Goal: Book appointment/travel/reservation

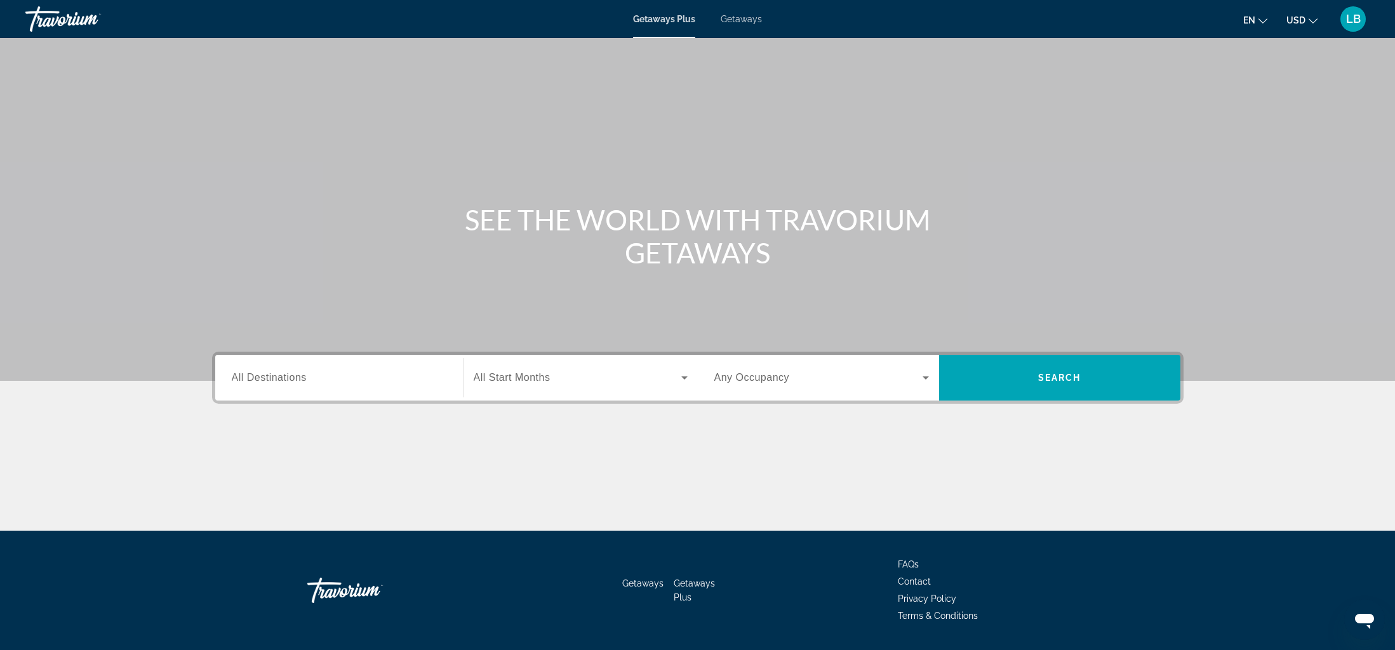
click at [750, 22] on span "Getaways" at bounding box center [740, 19] width 41 height 10
click at [331, 383] on input "Destination All Destinations" at bounding box center [339, 378] width 215 height 15
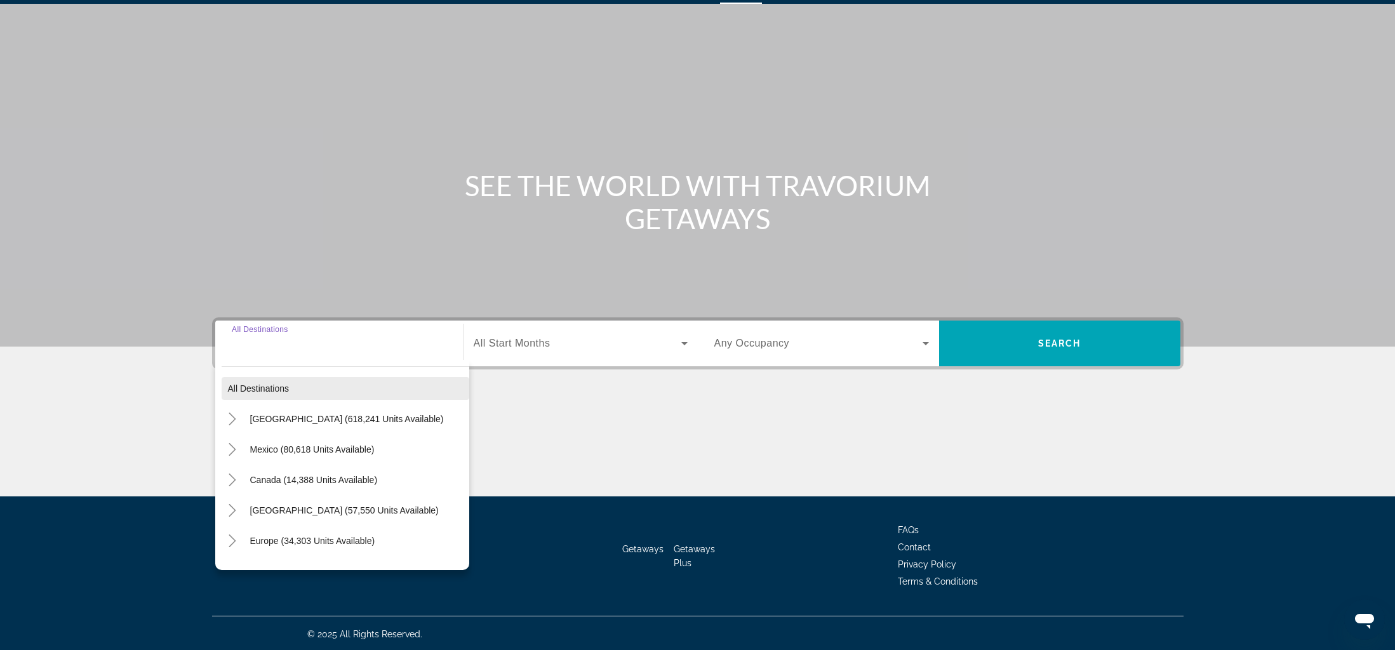
scroll to position [36, 0]
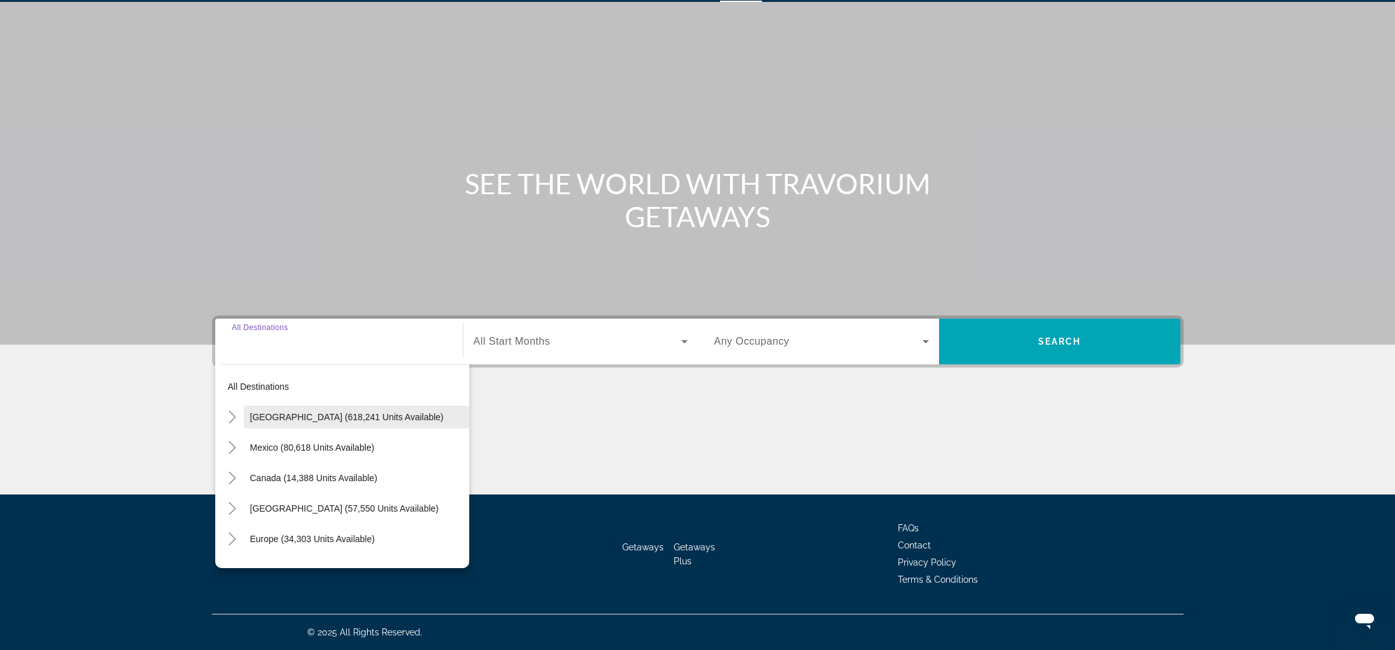
click at [289, 420] on span "[GEOGRAPHIC_DATA] (618,241 units available)" at bounding box center [347, 417] width 194 height 10
type input "**********"
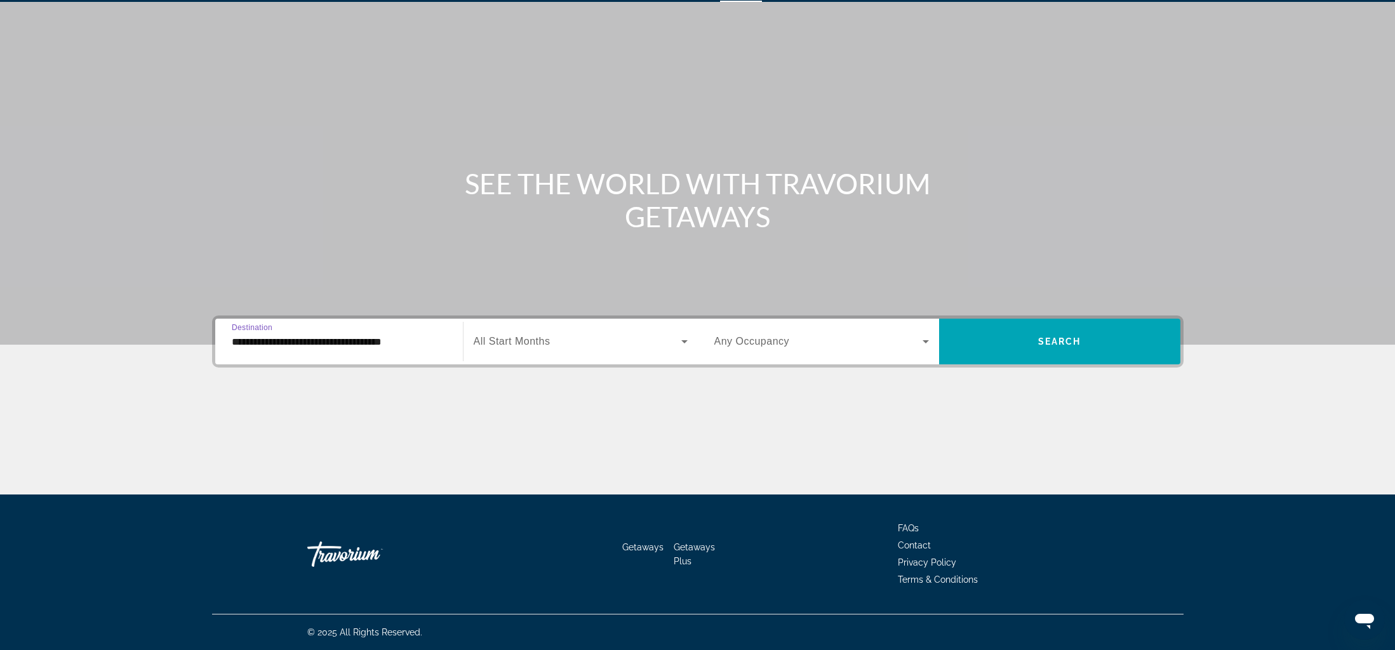
click at [532, 338] on span "All Start Months" at bounding box center [512, 341] width 77 height 11
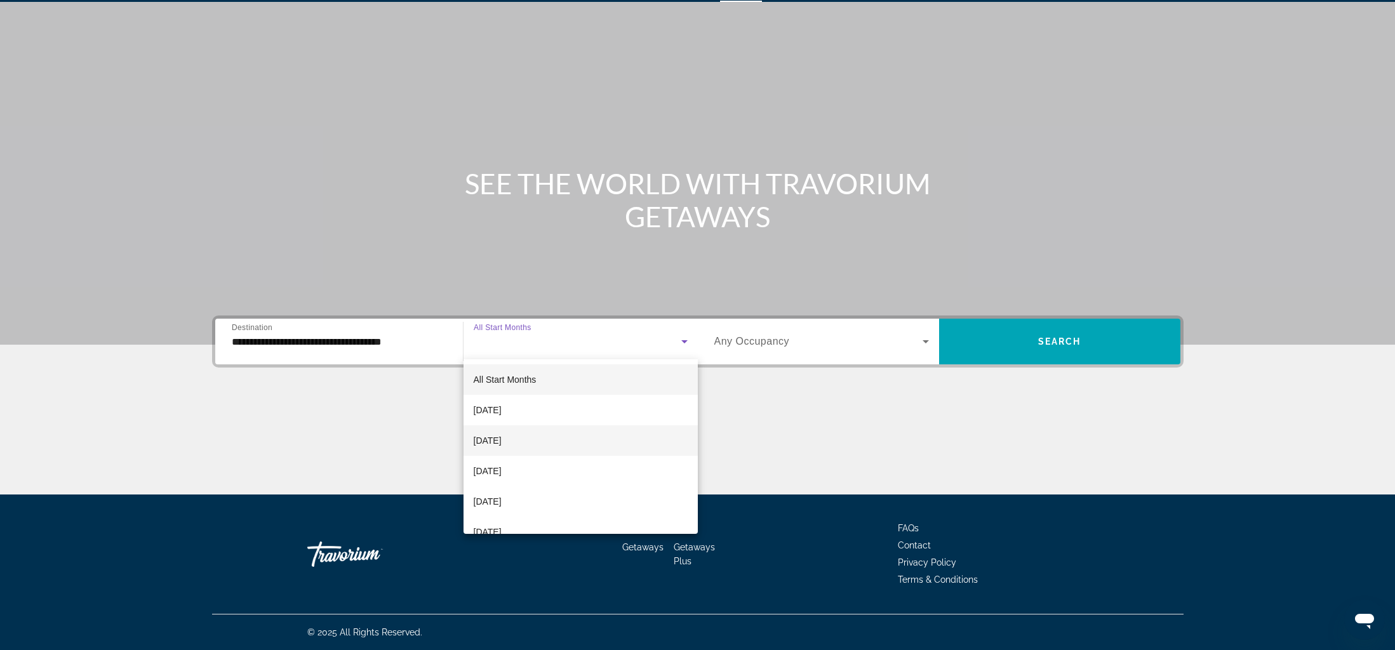
click at [548, 430] on mat-option "[DATE]" at bounding box center [580, 440] width 234 height 30
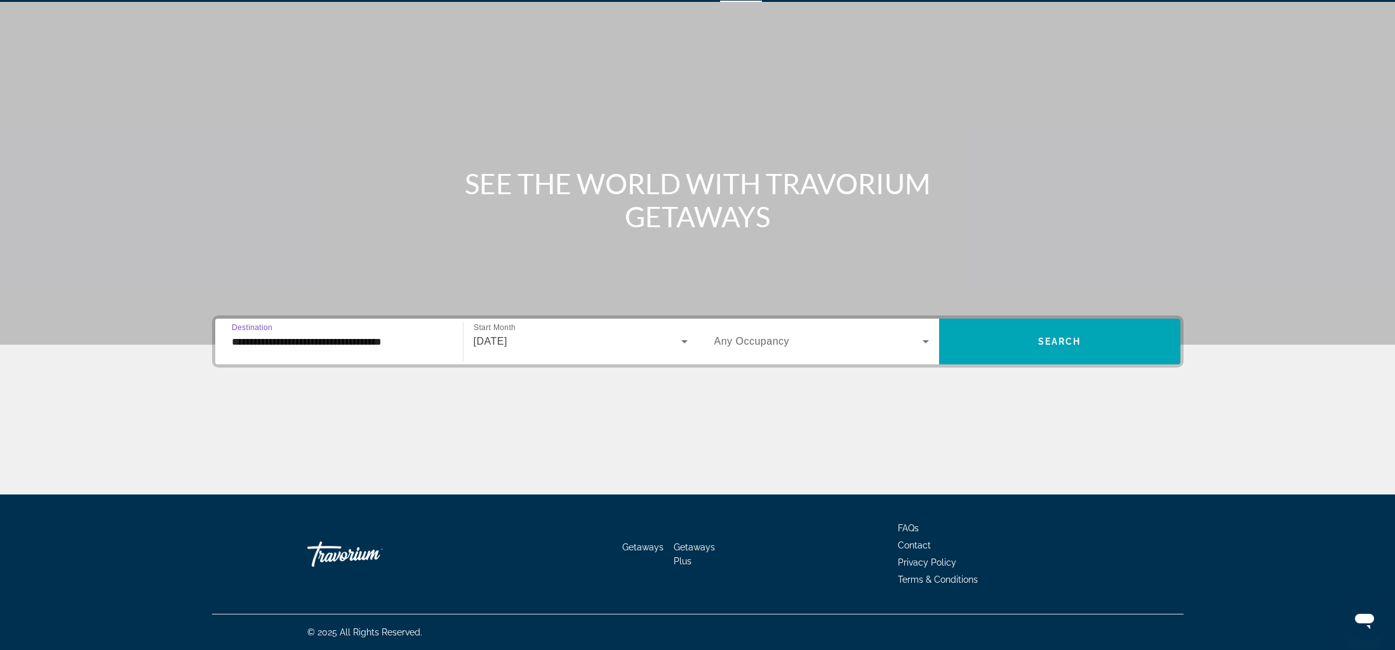
drag, startPoint x: 301, startPoint y: 343, endPoint x: 412, endPoint y: 345, distance: 111.1
click at [412, 345] on input "**********" at bounding box center [339, 342] width 215 height 15
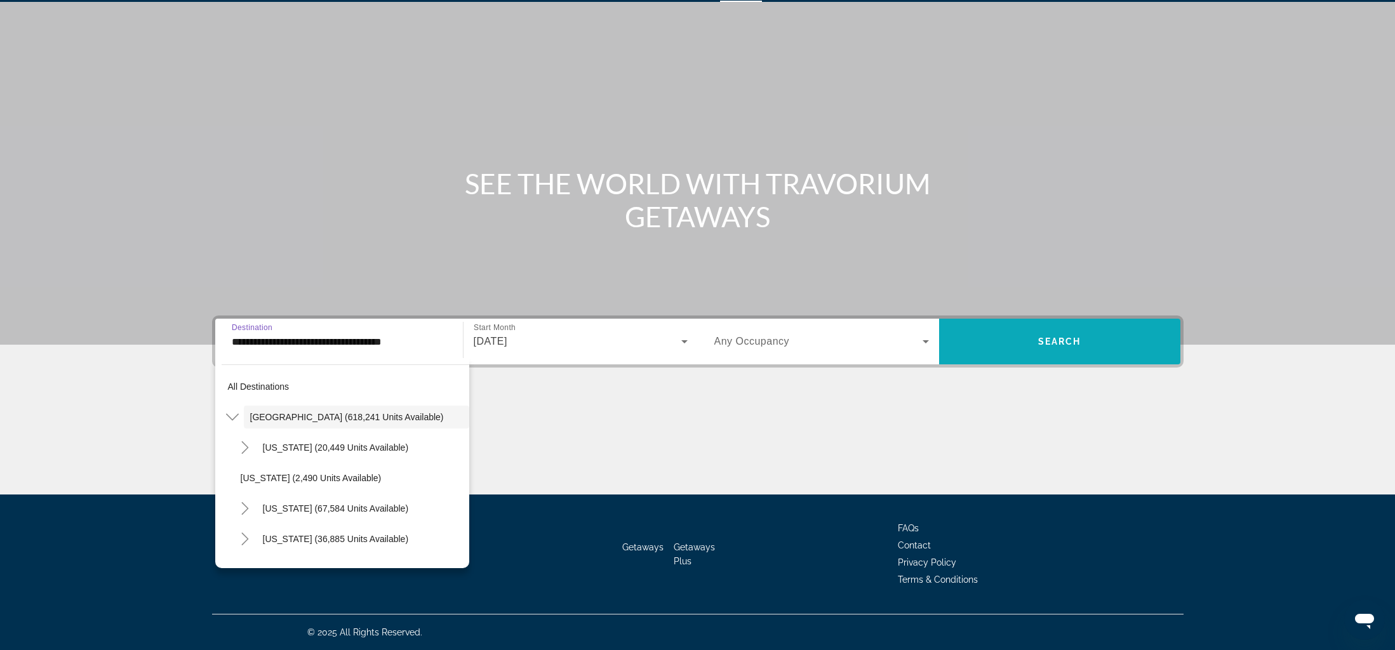
click at [1039, 349] on span "Search widget" at bounding box center [1059, 341] width 241 height 30
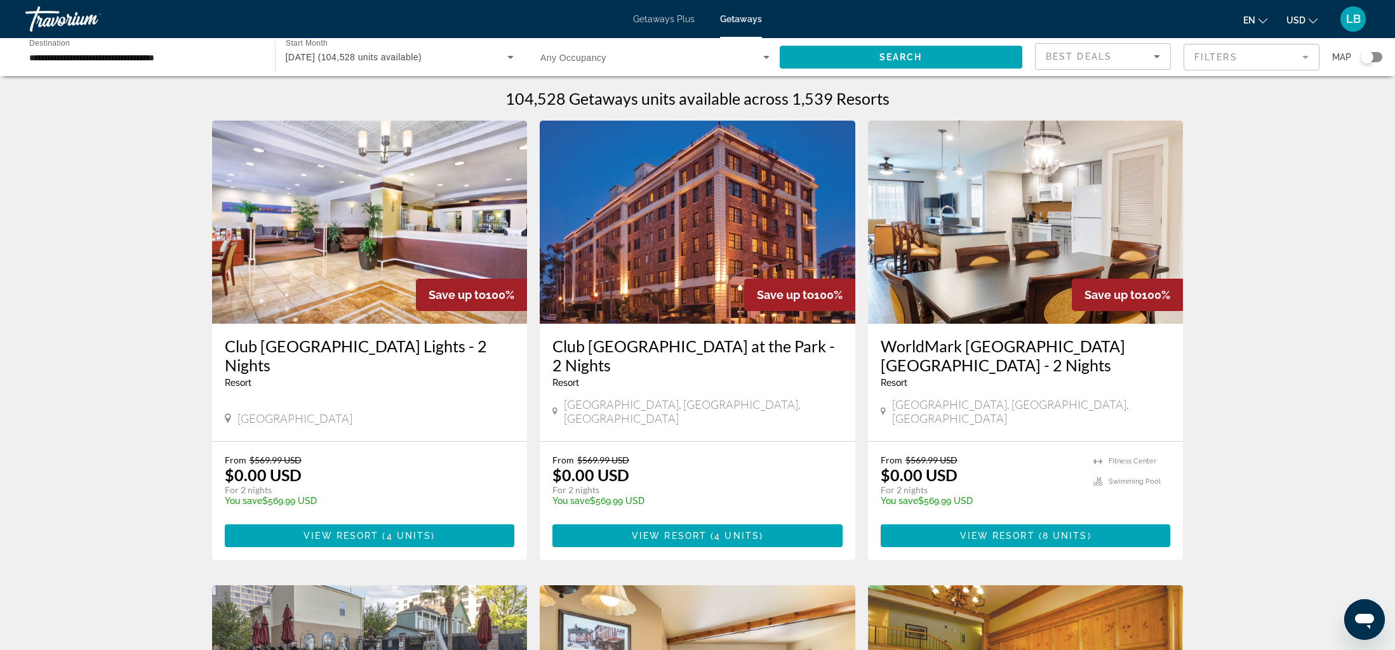
click at [1162, 58] on icon "Sort by" at bounding box center [1156, 56] width 15 height 15
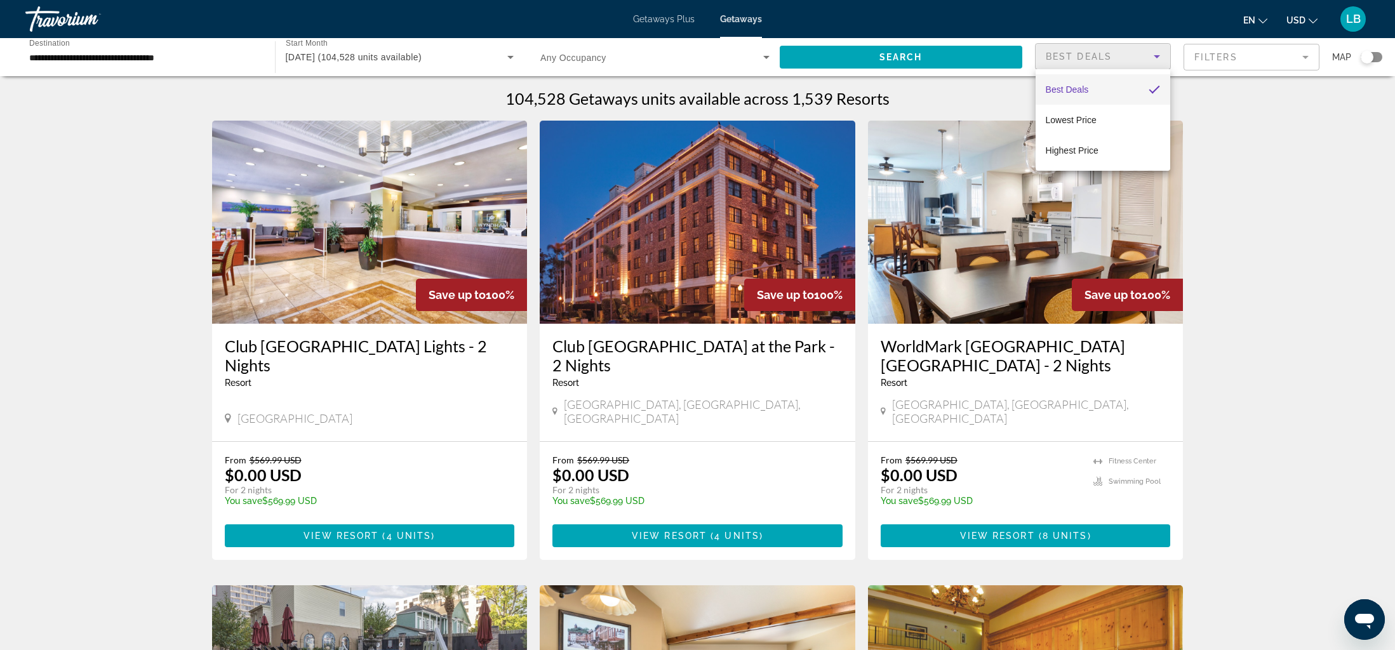
click at [1292, 61] on div at bounding box center [697, 325] width 1395 height 650
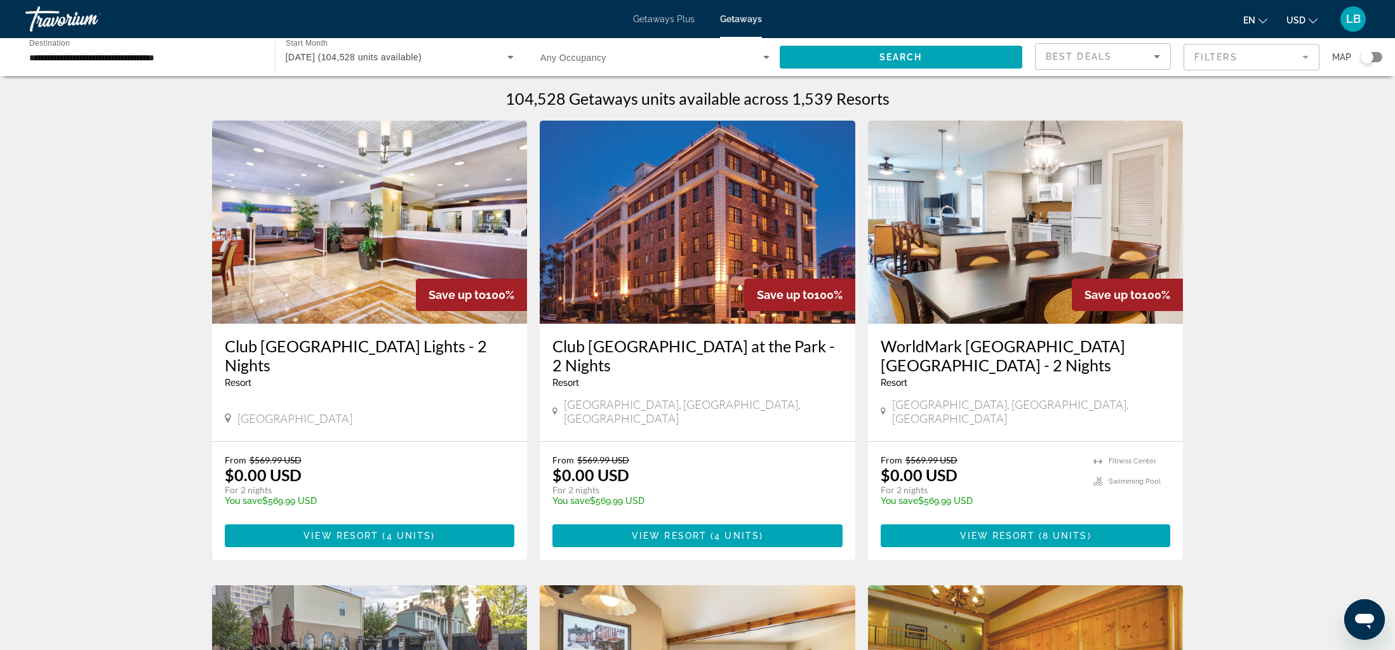
click at [1307, 58] on mat-form-field "Filters" at bounding box center [1251, 57] width 136 height 27
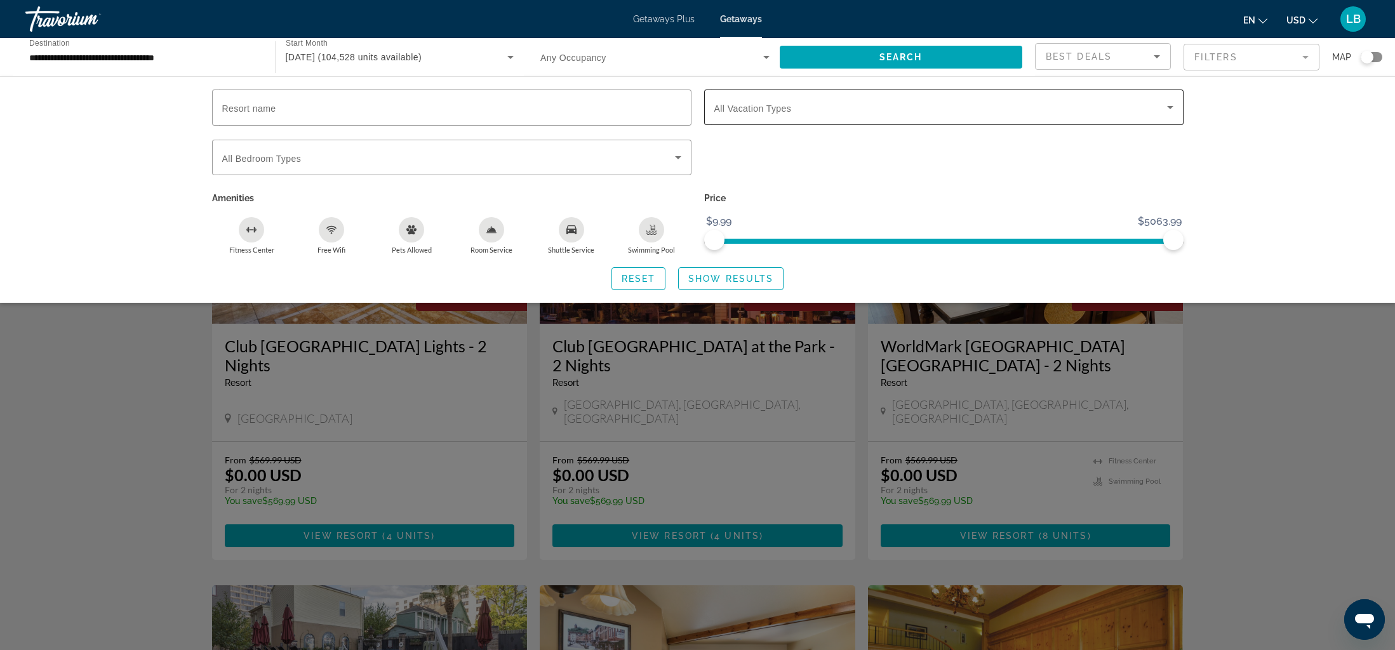
click at [781, 121] on div "Search widget" at bounding box center [943, 108] width 459 height 36
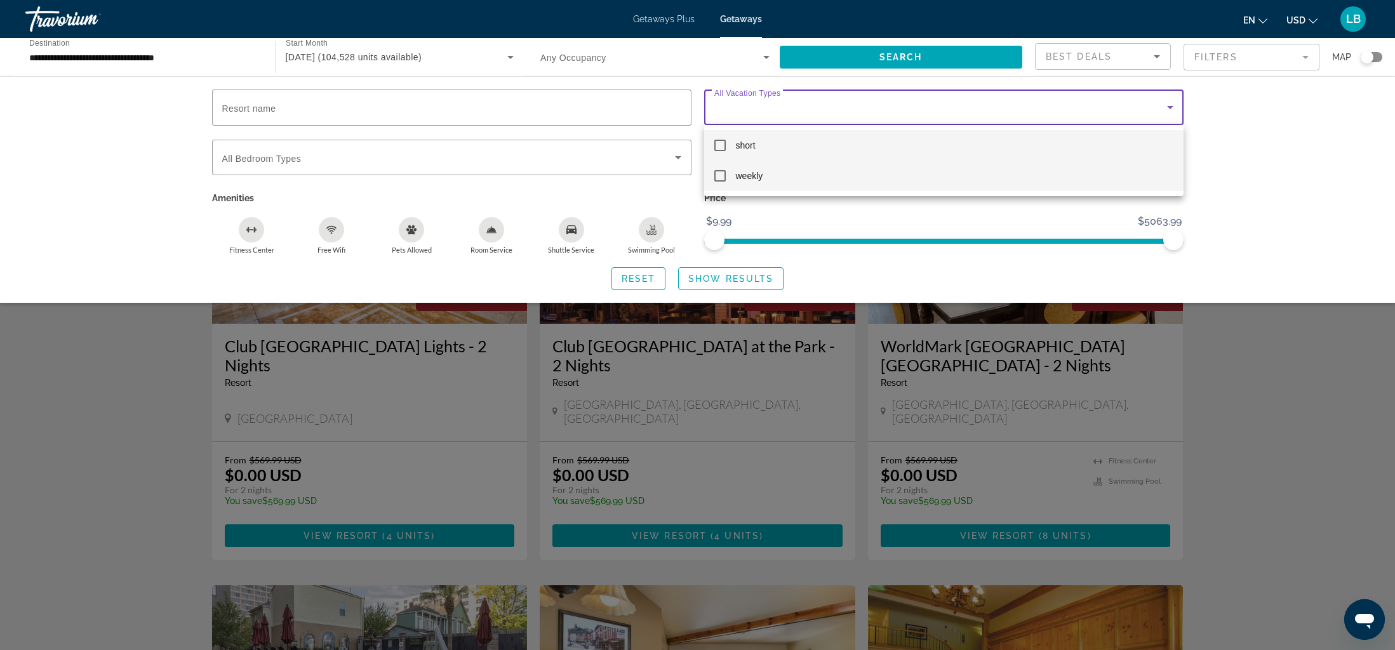
click at [732, 175] on mat-option "weekly" at bounding box center [943, 176] width 479 height 30
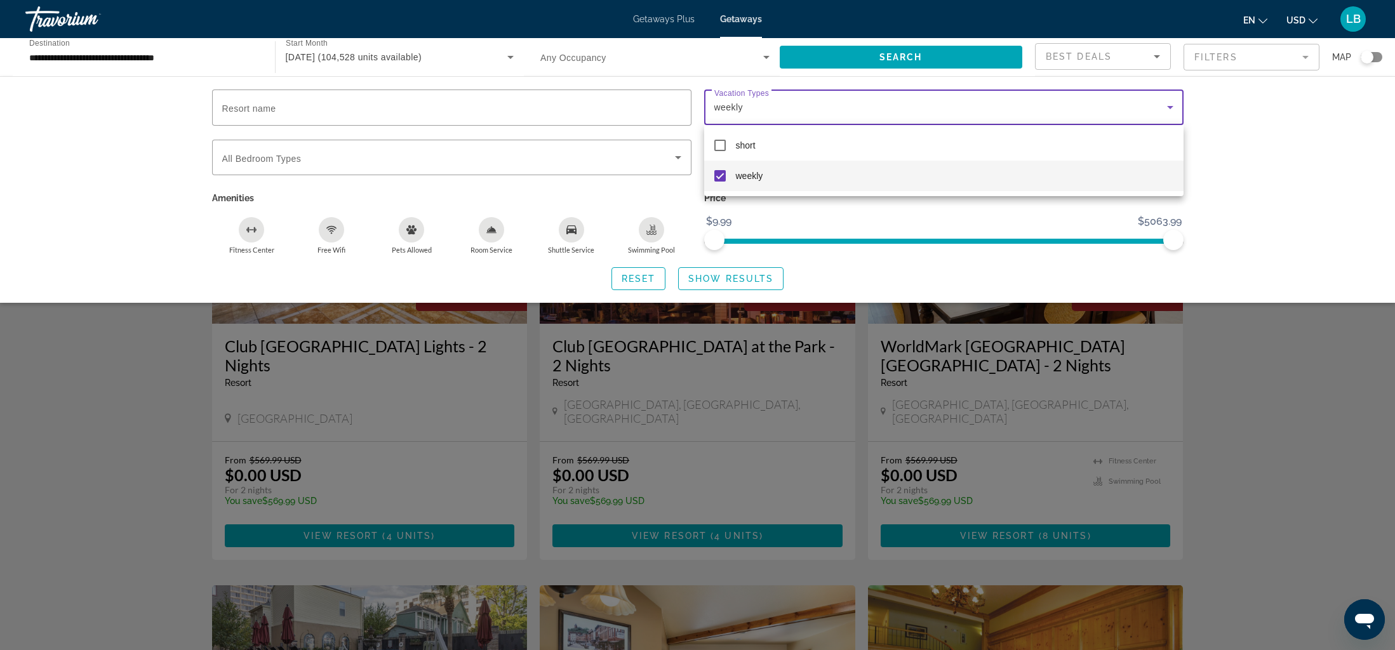
drag, startPoint x: 726, startPoint y: 278, endPoint x: 702, endPoint y: 278, distance: 24.1
click at [726, 278] on div at bounding box center [697, 325] width 1395 height 650
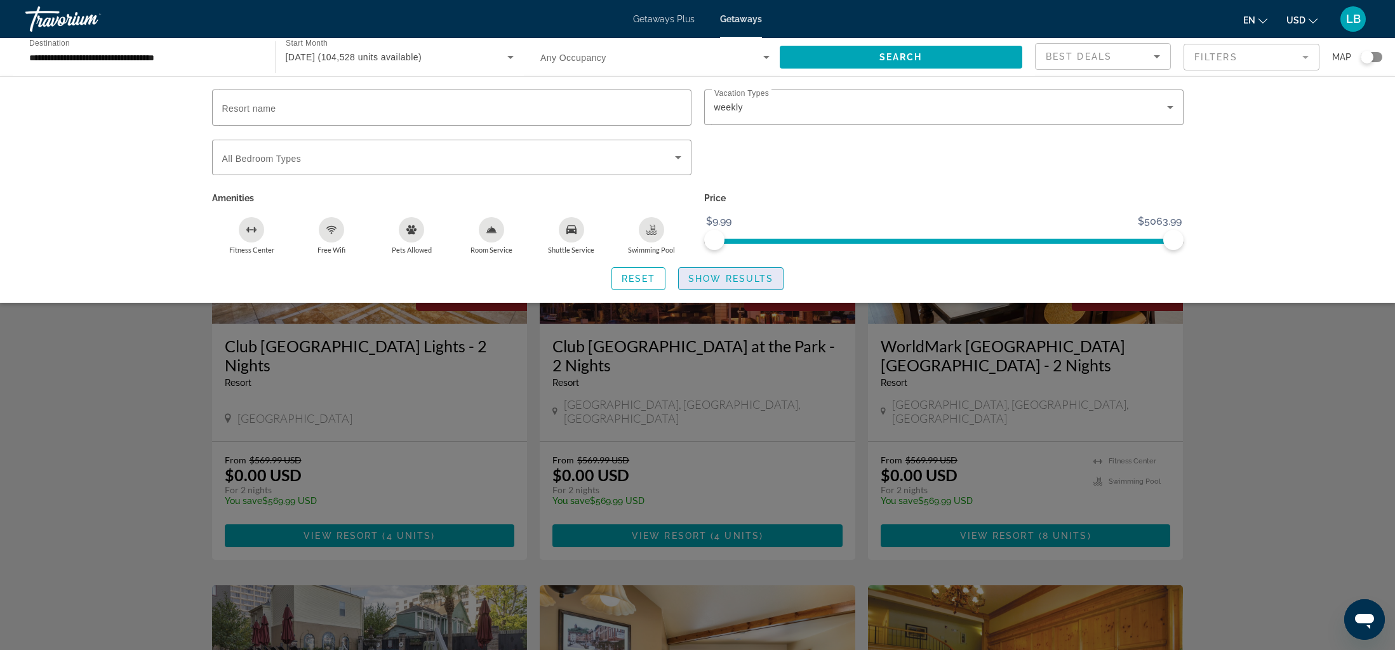
click at [722, 280] on span "Show Results" at bounding box center [730, 279] width 85 height 10
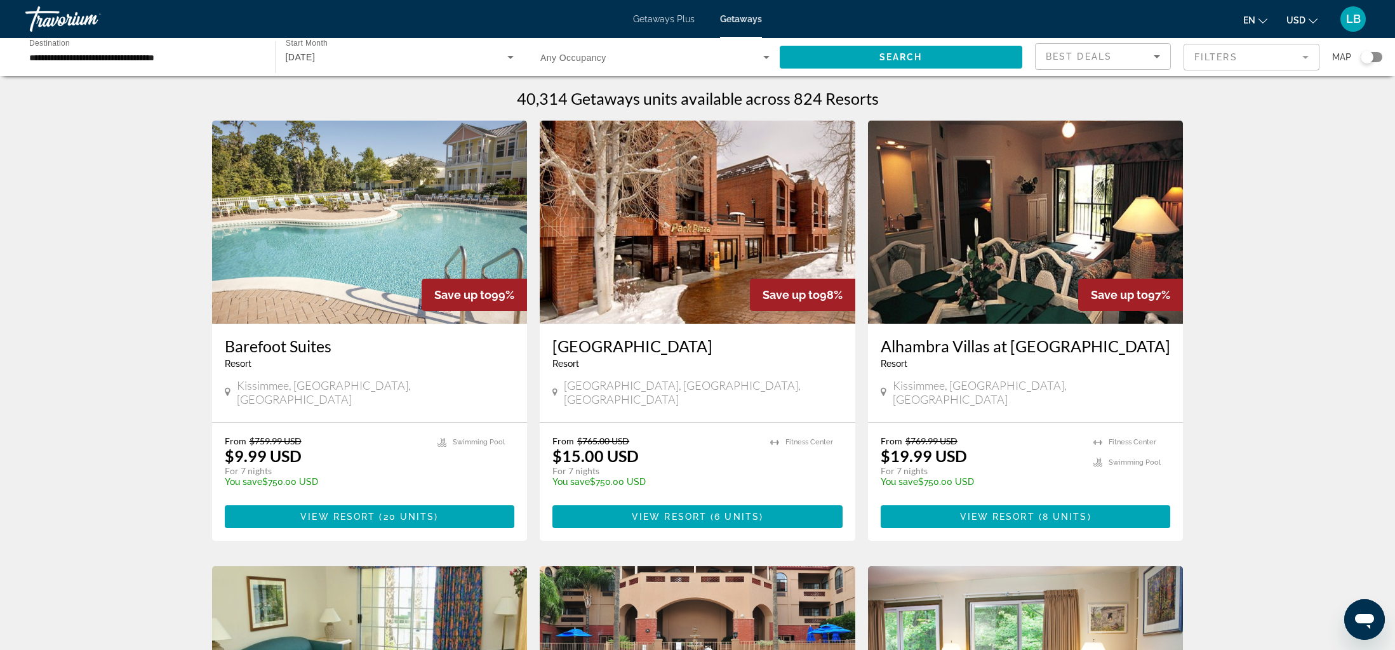
click at [248, 347] on h3 "Barefoot Suites" at bounding box center [370, 345] width 290 height 19
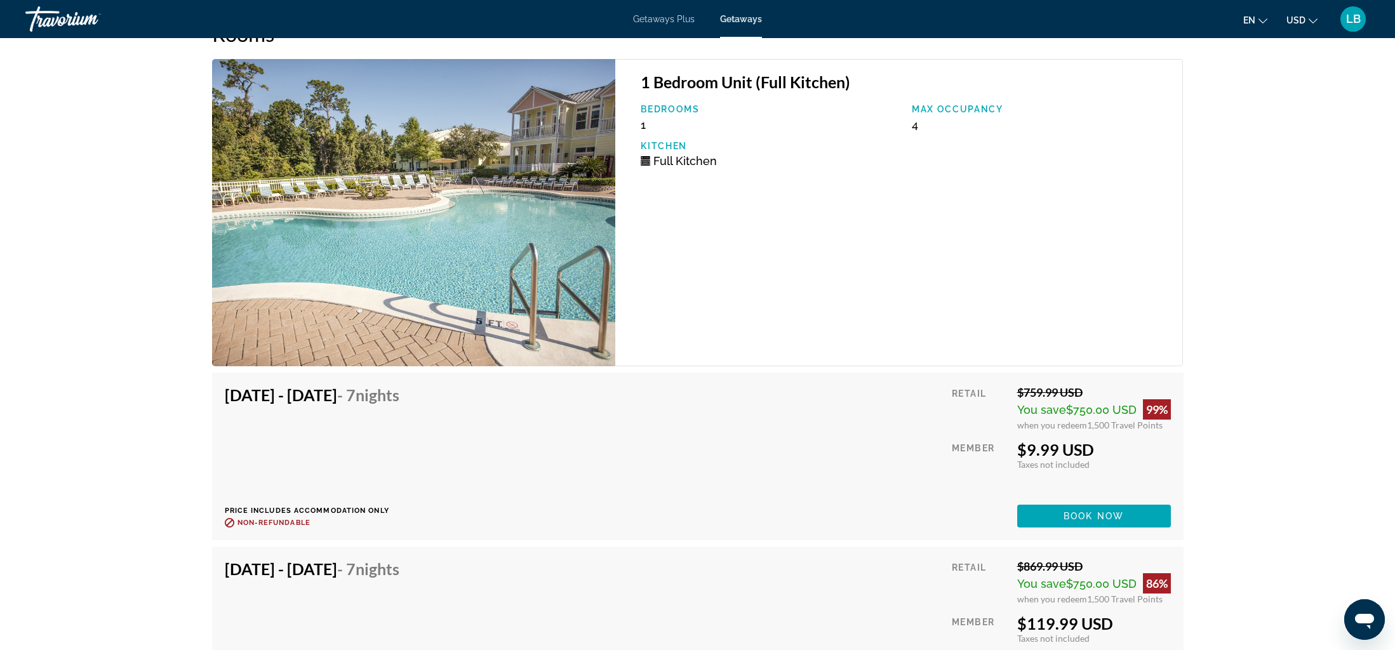
scroll to position [2097, 0]
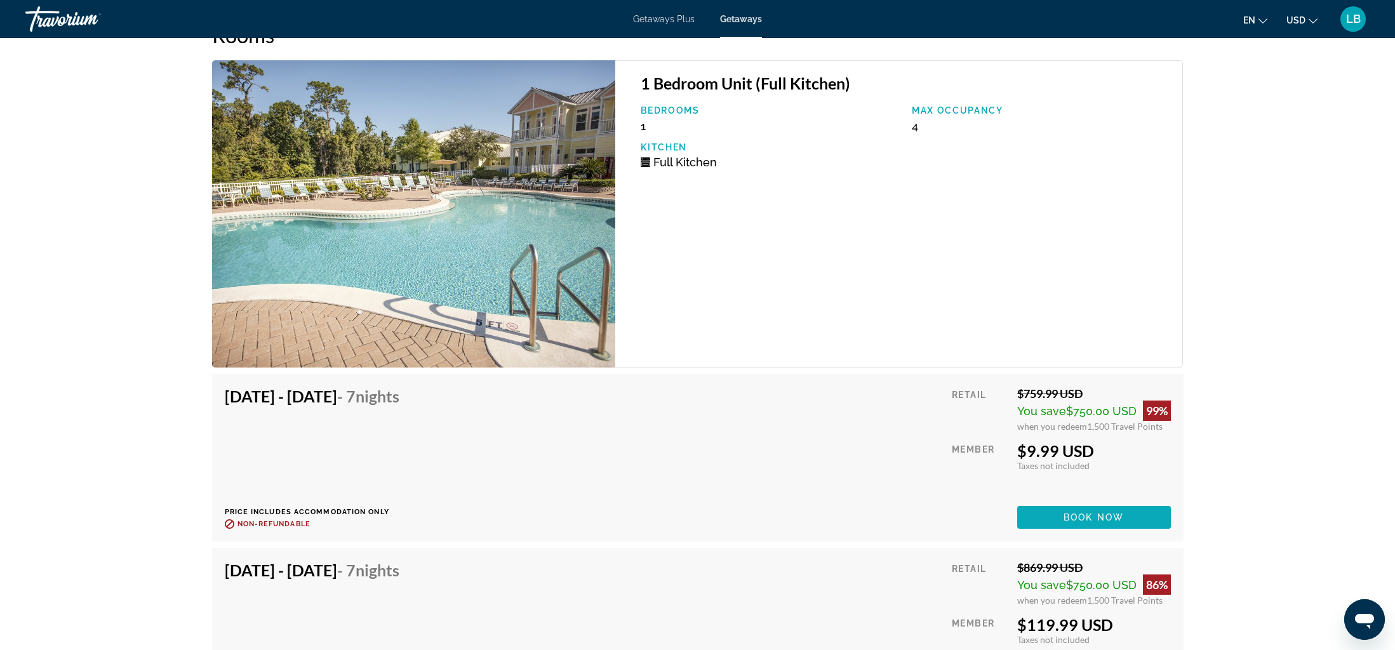
click at [1070, 524] on span "Main content" at bounding box center [1094, 517] width 154 height 30
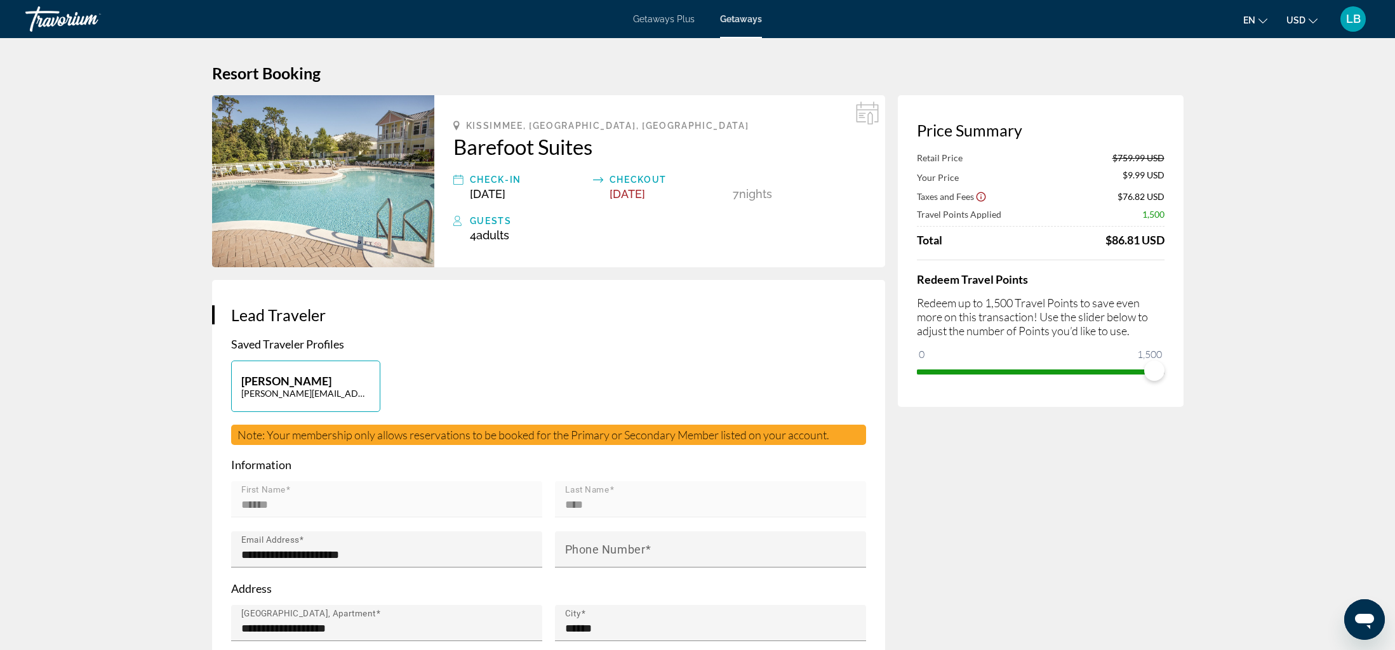
drag, startPoint x: 723, startPoint y: 197, endPoint x: 788, endPoint y: 194, distance: 64.8
click at [788, 194] on div "Check-In [DATE] Checkout [DATE] 7 Night Nights" at bounding box center [659, 186] width 413 height 29
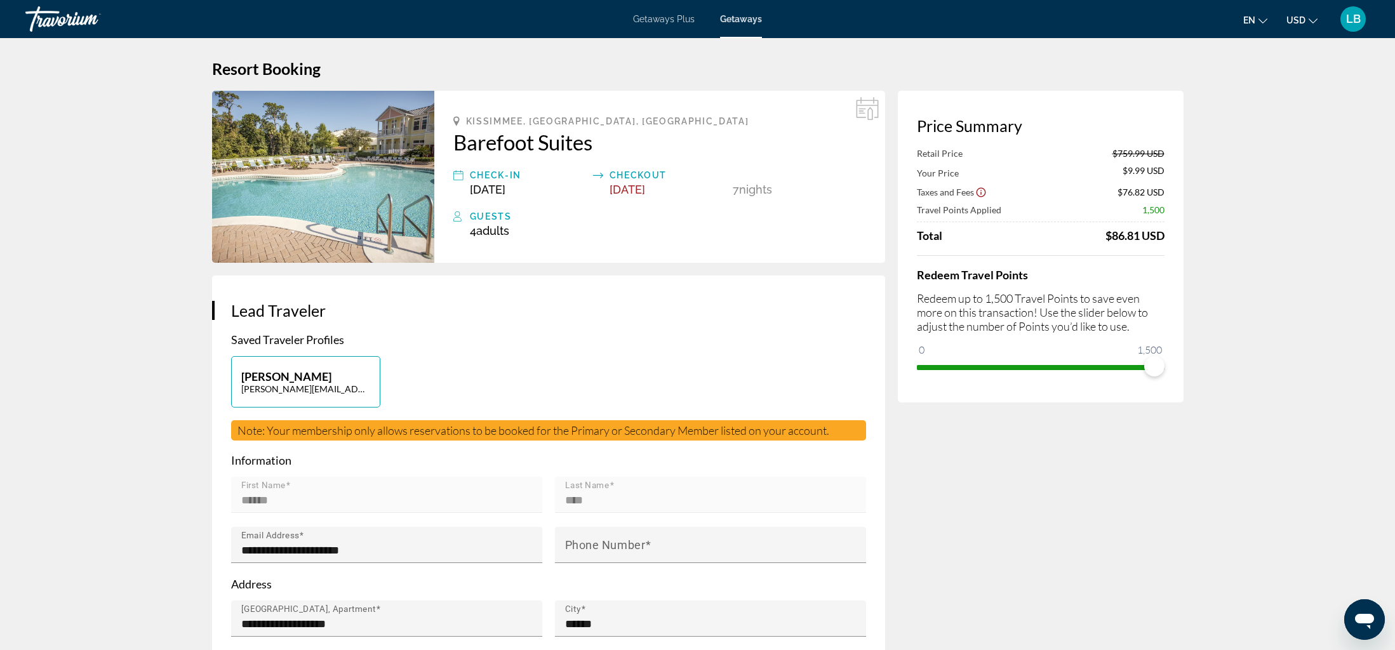
scroll to position [8, 0]
